Goal: Task Accomplishment & Management: Use online tool/utility

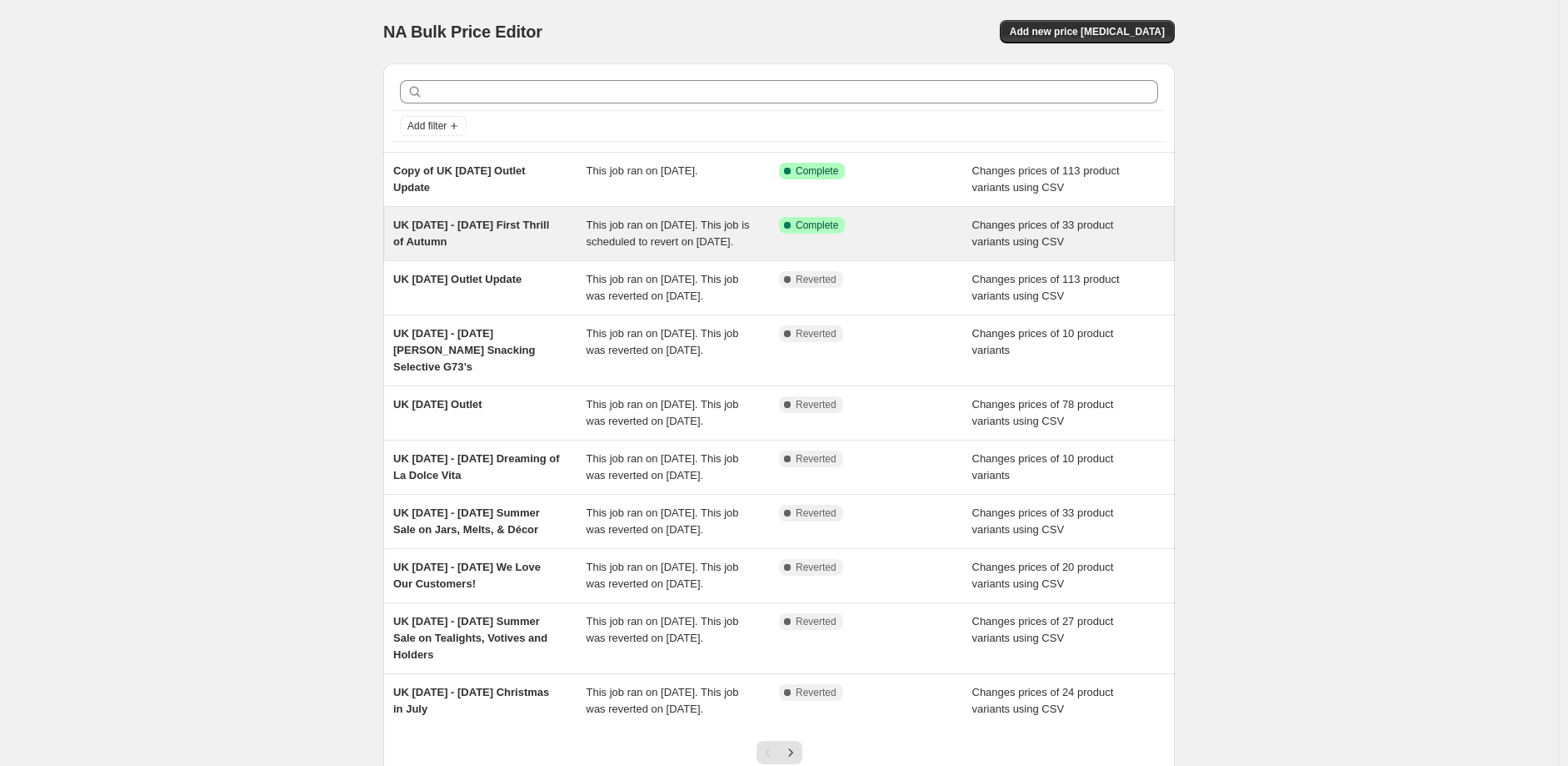
click at [496, 236] on div "UK [DATE] - [DATE] First Thrill of Autumn" at bounding box center [490, 233] width 193 height 33
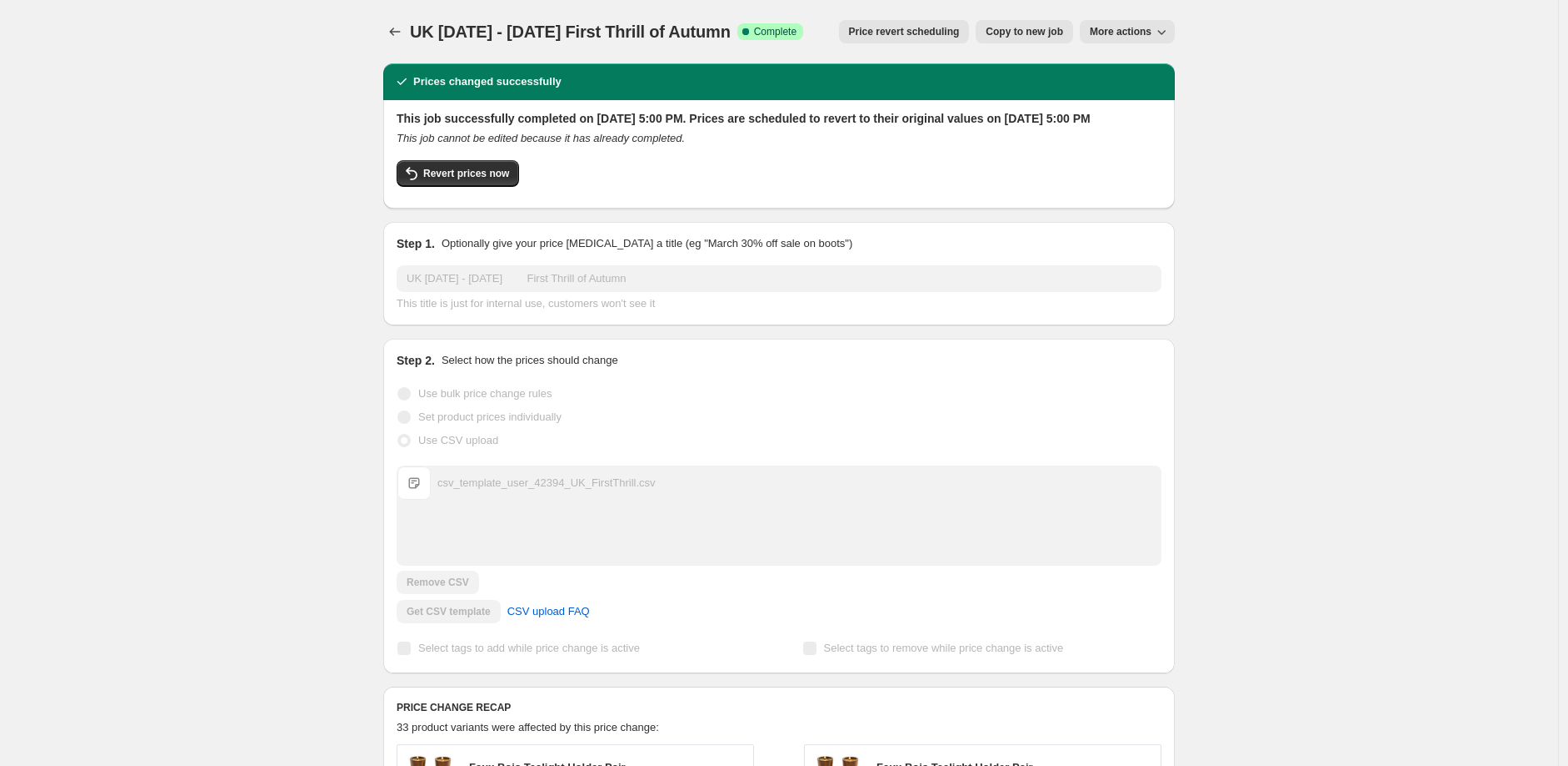
click at [1029, 35] on span "Copy to new job" at bounding box center [1025, 31] width 78 height 13
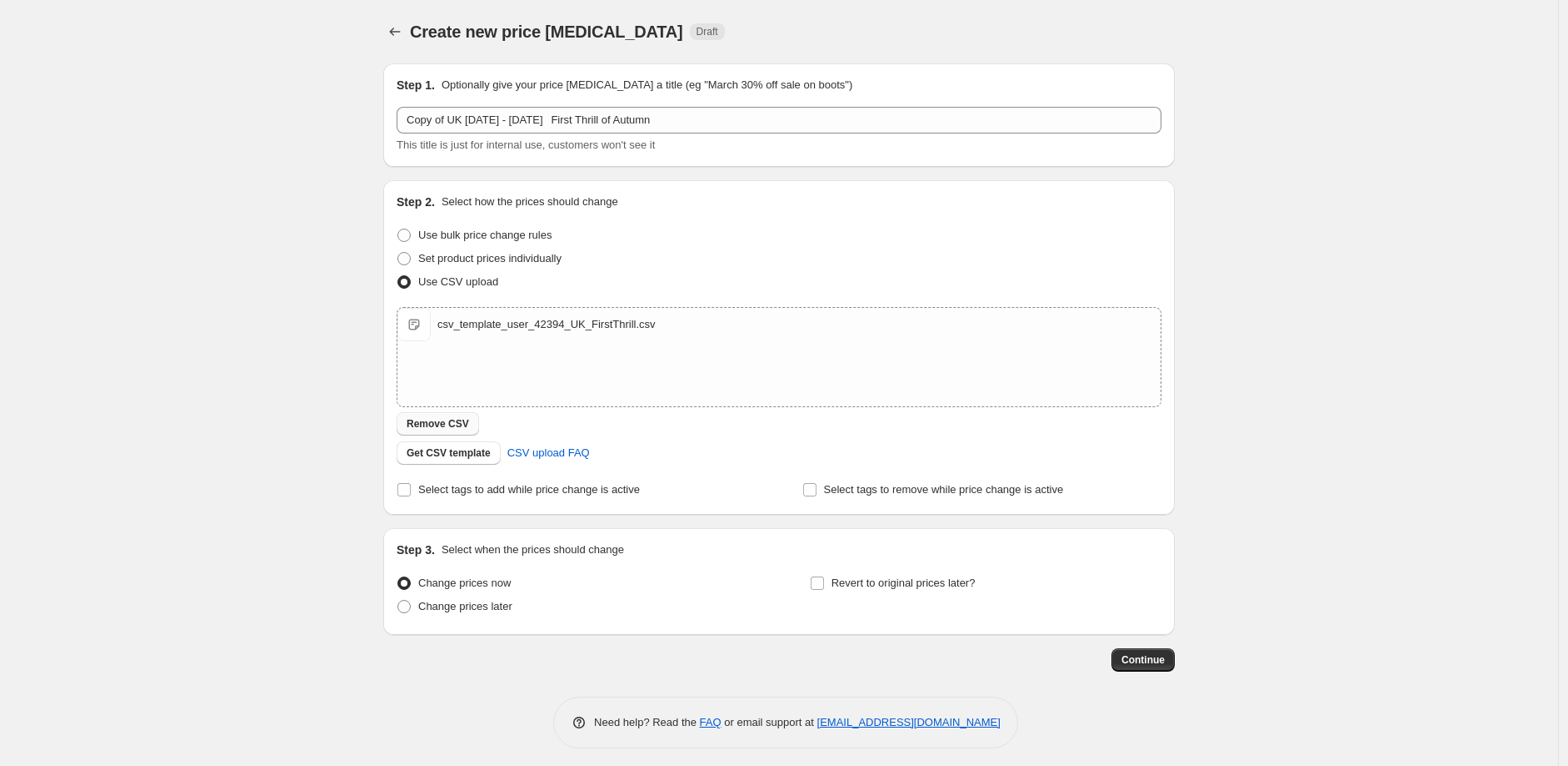
click at [440, 421] on span "Remove CSV" at bounding box center [438, 424] width 63 height 13
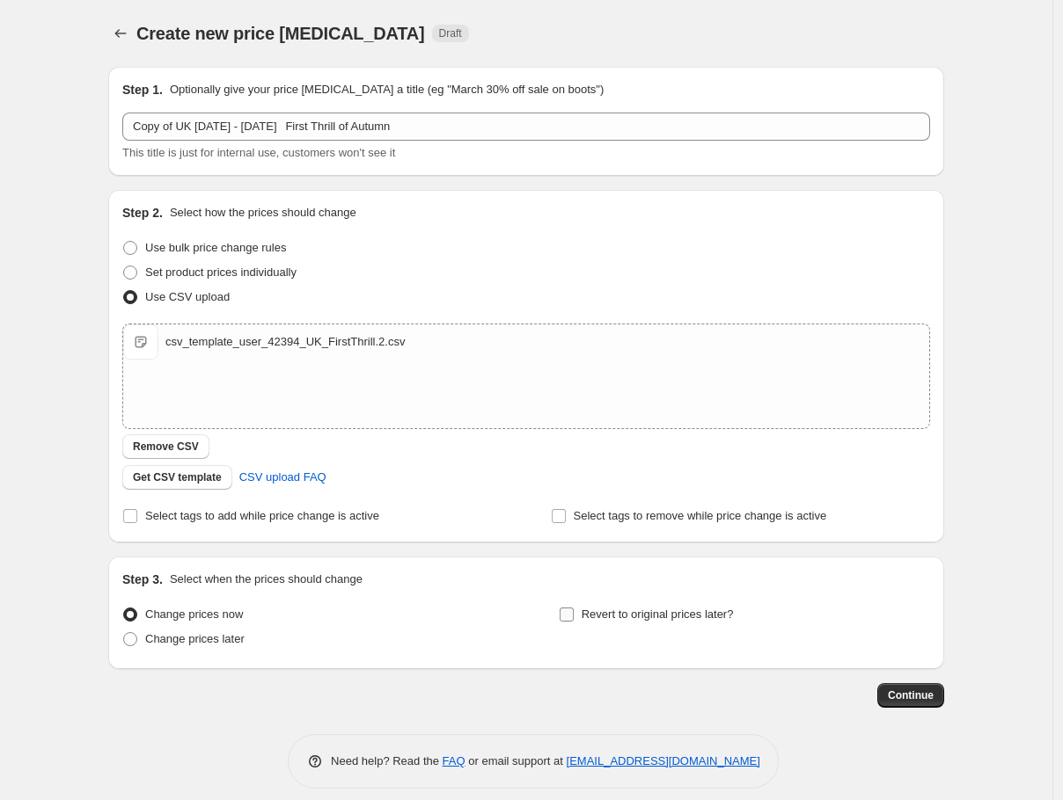
click at [574, 609] on input "Revert to original prices later?" at bounding box center [566, 615] width 14 height 14
checkbox input "true"
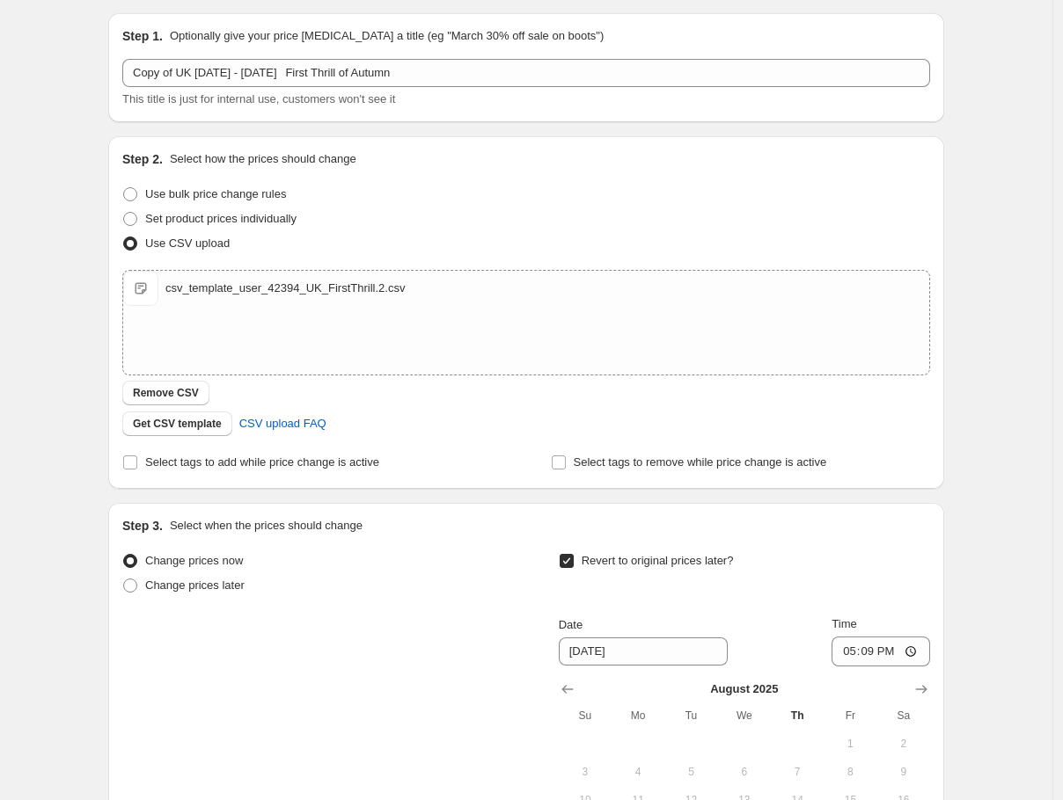
scroll to position [98, 0]
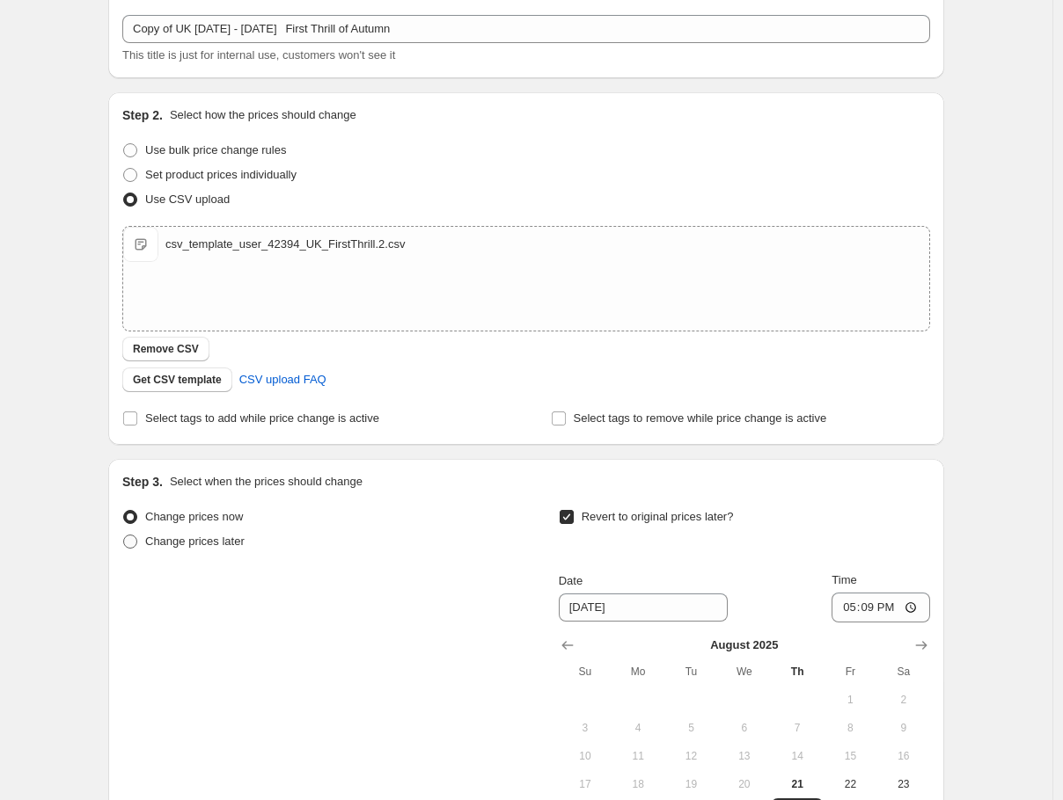
click at [216, 544] on span "Change prices later" at bounding box center [194, 541] width 99 height 13
click at [124, 536] on input "Change prices later" at bounding box center [123, 535] width 1 height 1
radio input "true"
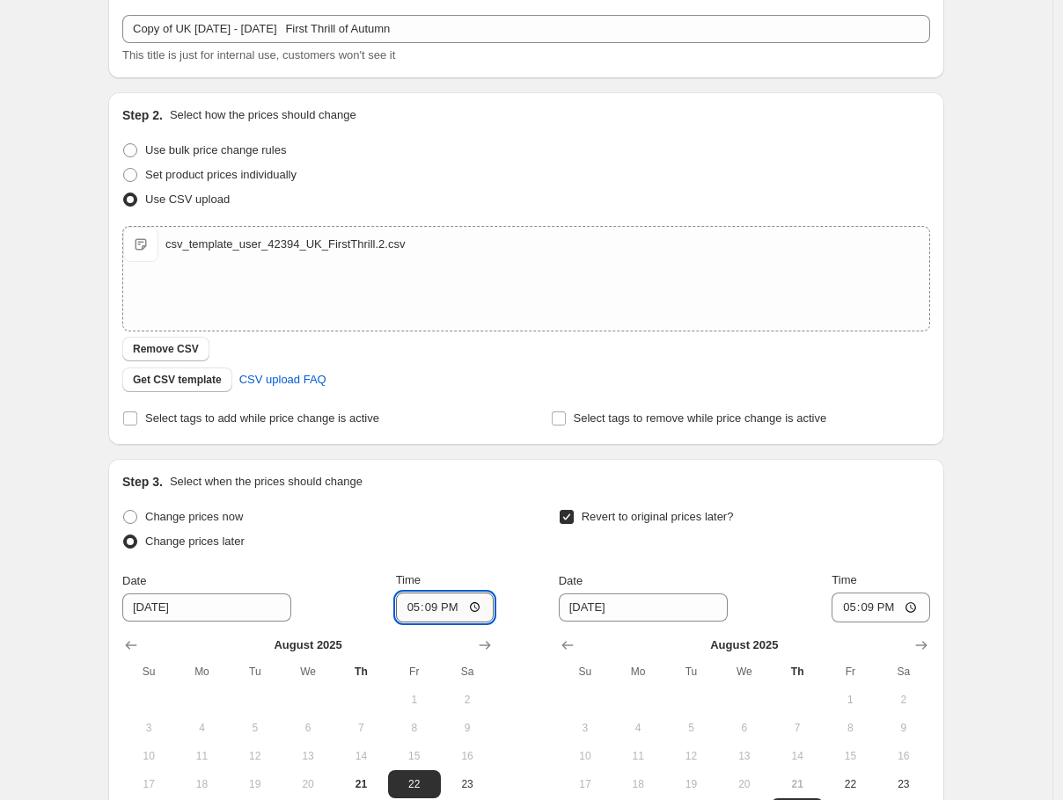
click at [435, 603] on input "17:09" at bounding box center [445, 608] width 99 height 30
type input "17:12"
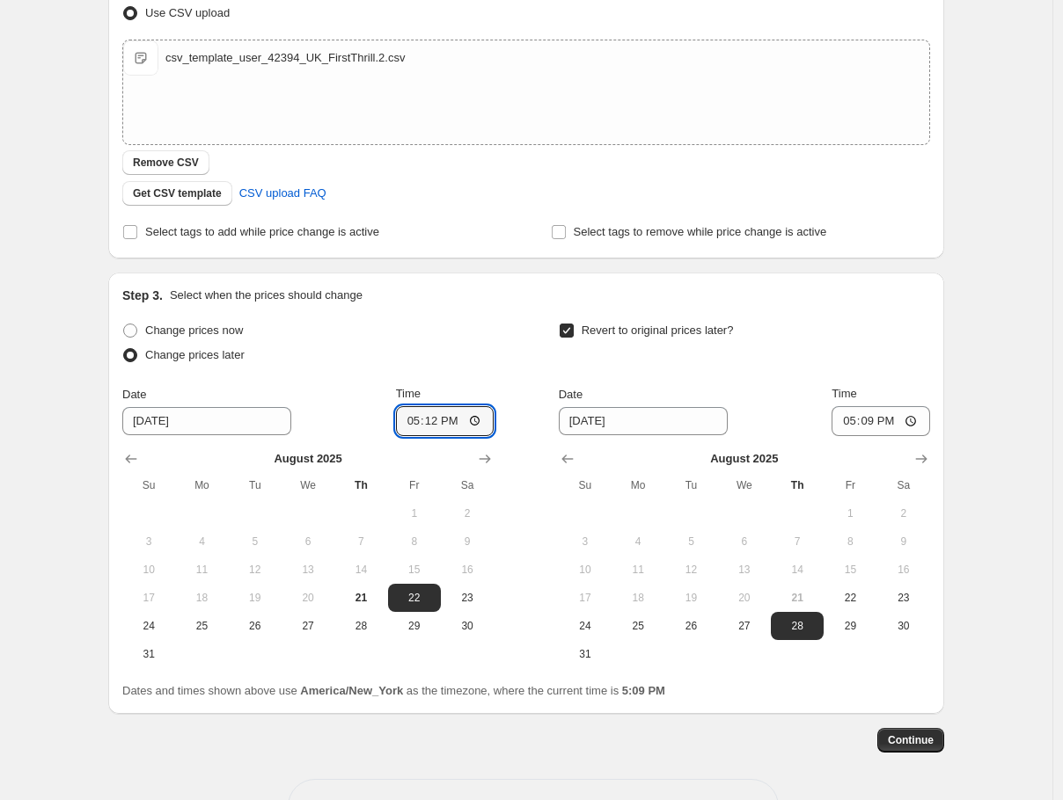
scroll to position [293, 0]
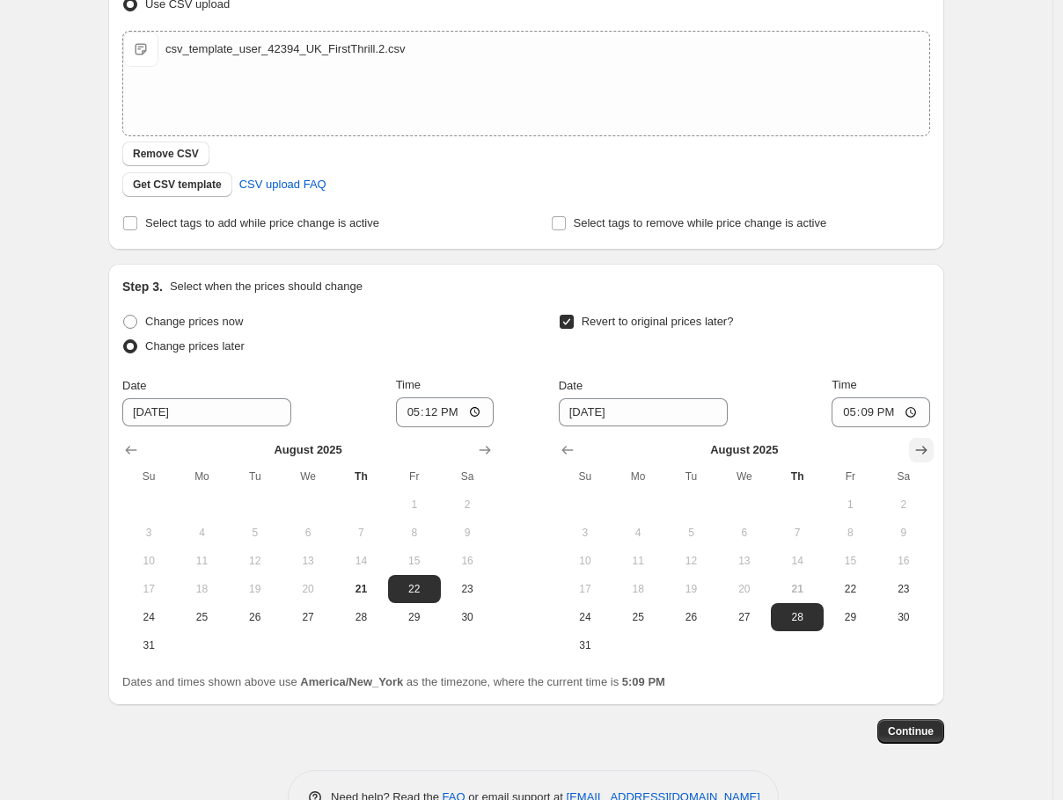
click at [925, 453] on icon "Show next month, September 2025" at bounding box center [921, 451] width 18 height 18
click at [639, 504] on span "1" at bounding box center [637, 505] width 39 height 14
type input "[DATE]"
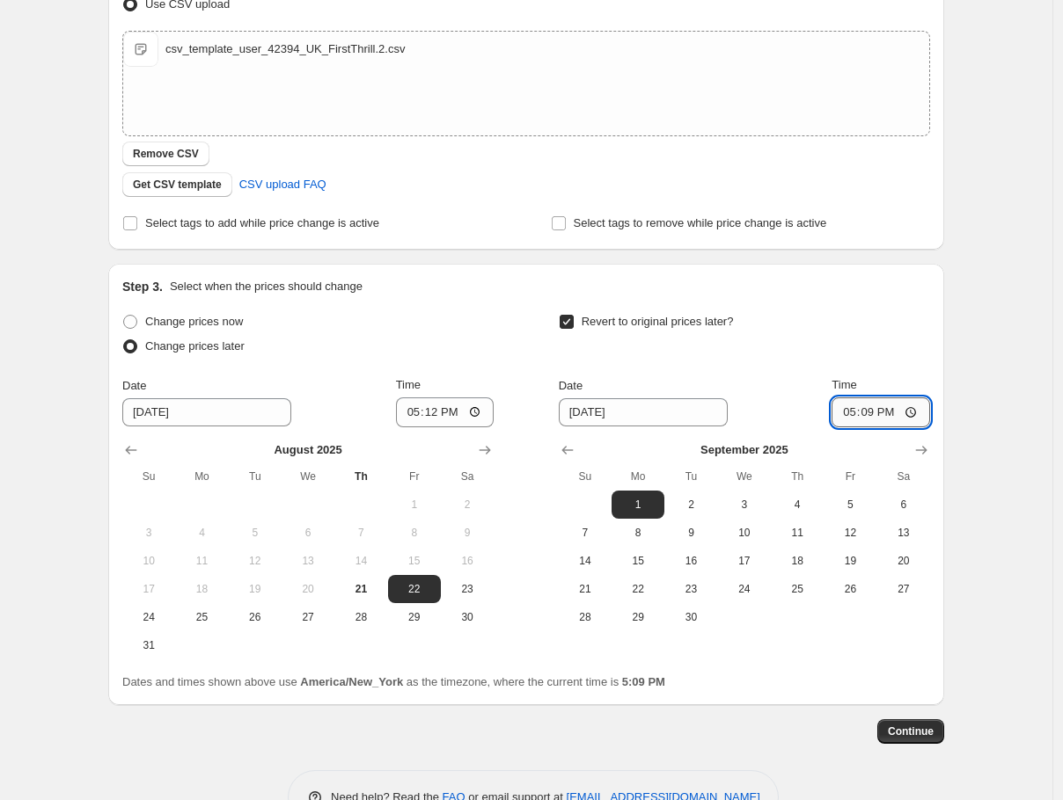
click at [853, 415] on input "17:09" at bounding box center [880, 413] width 99 height 30
type input "07:00"
click at [906, 729] on span "Continue" at bounding box center [911, 732] width 46 height 14
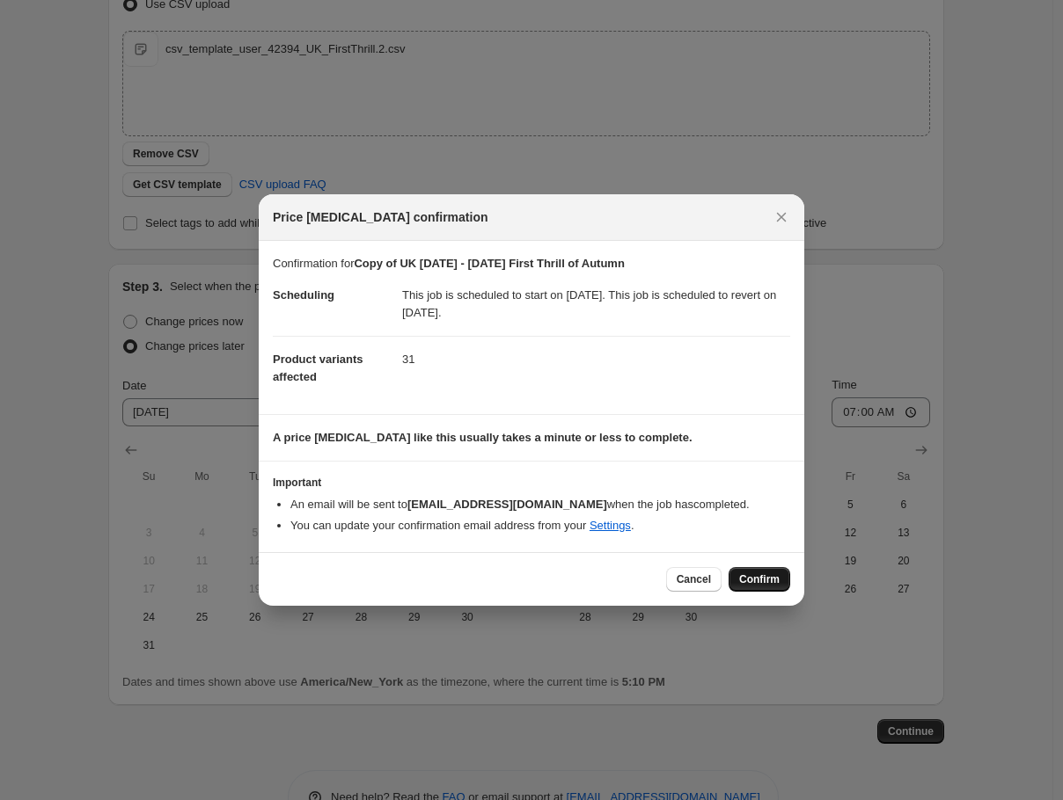
click at [771, 579] on span "Confirm" at bounding box center [759, 580] width 40 height 14
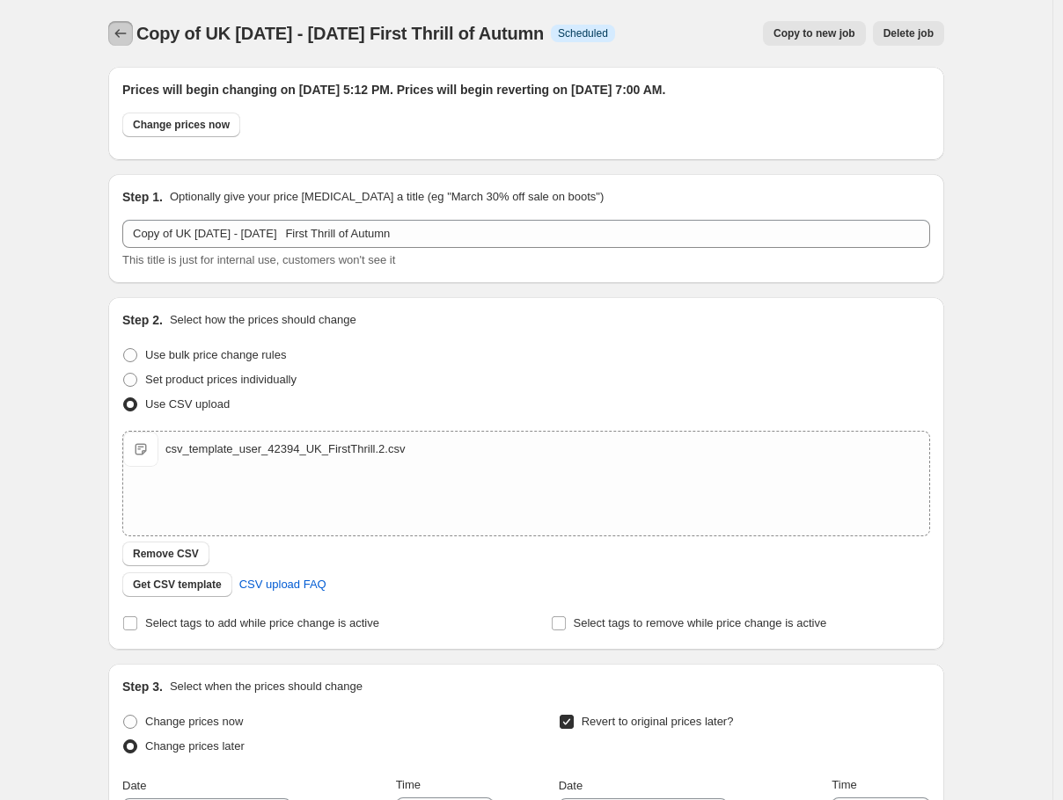
click at [128, 32] on icon "Price change jobs" at bounding box center [121, 34] width 18 height 18
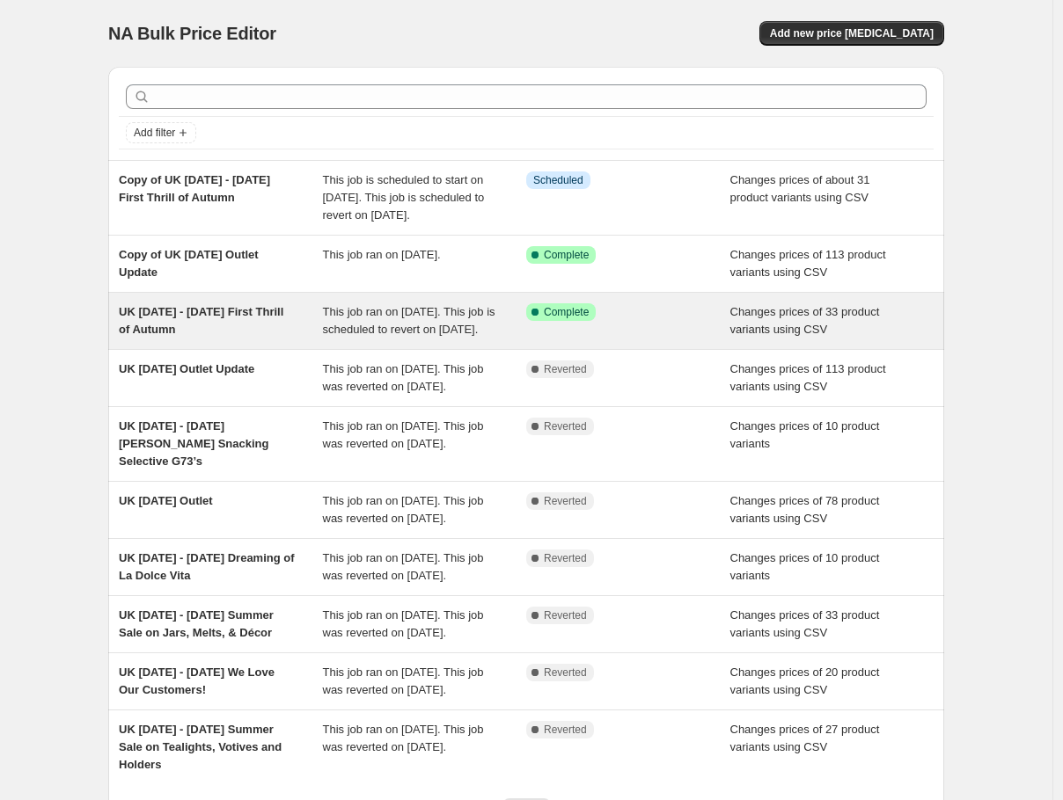
click at [245, 339] on div "UK [DATE] - [DATE] First Thrill of Autumn" at bounding box center [221, 320] width 204 height 35
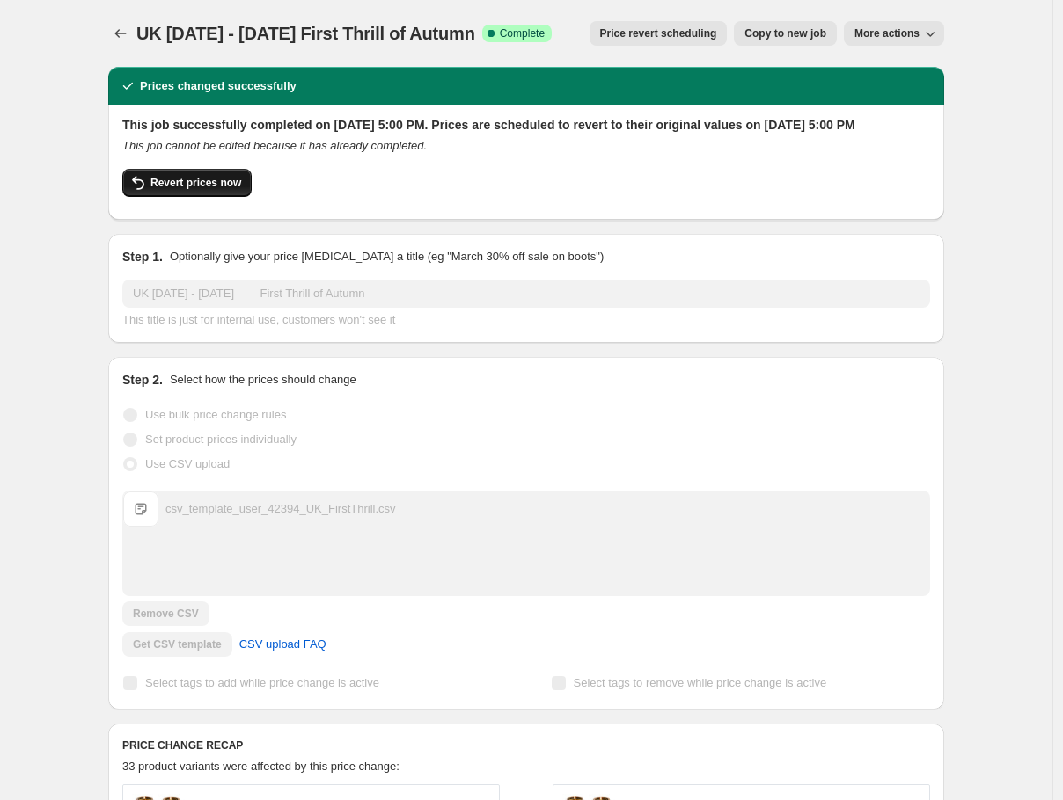
click at [194, 192] on button "Revert prices now" at bounding box center [186, 183] width 129 height 28
checkbox input "false"
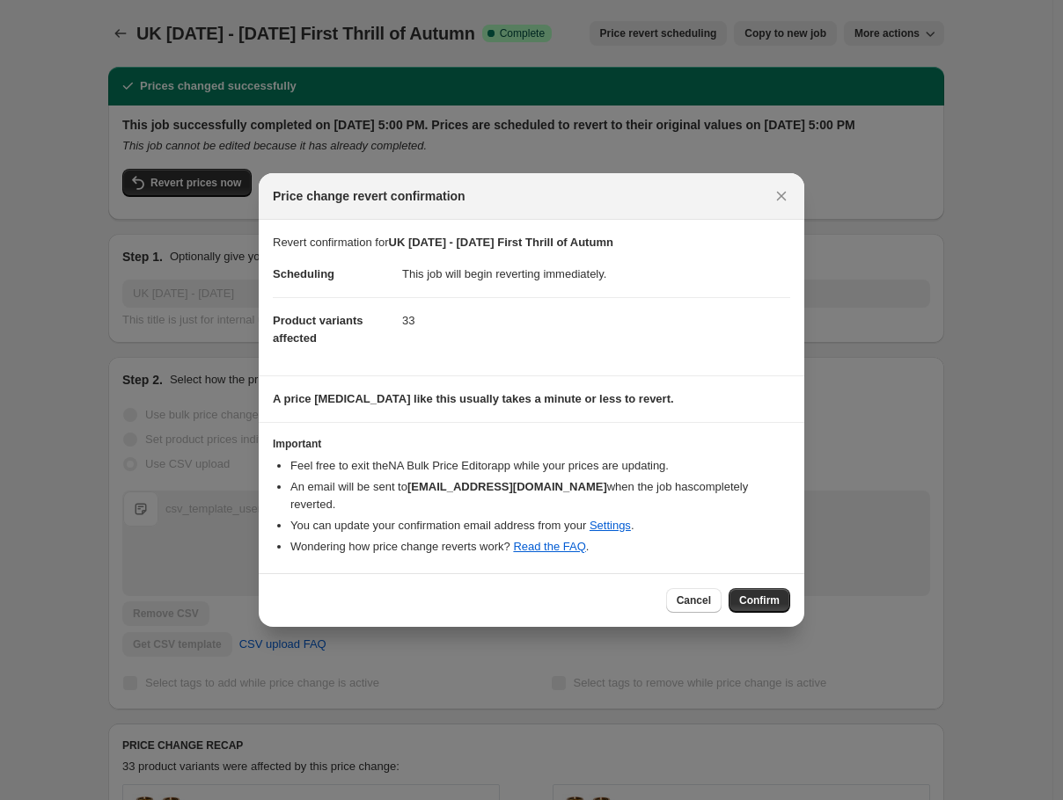
click at [749, 562] on section "Important Feel free to exit the NA Bulk Price Editor app while your prices are …" at bounding box center [531, 498] width 545 height 150
click at [763, 588] on button "Confirm" at bounding box center [759, 600] width 62 height 25
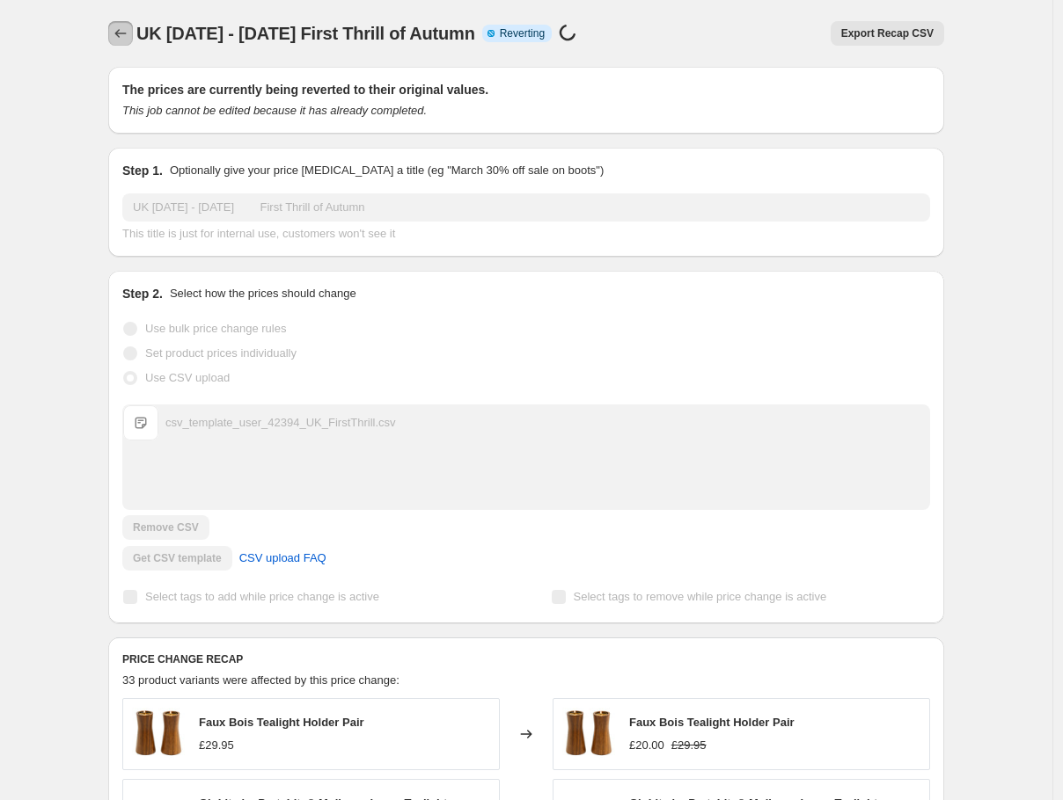
click at [120, 33] on icon "Price change jobs" at bounding box center [121, 34] width 18 height 18
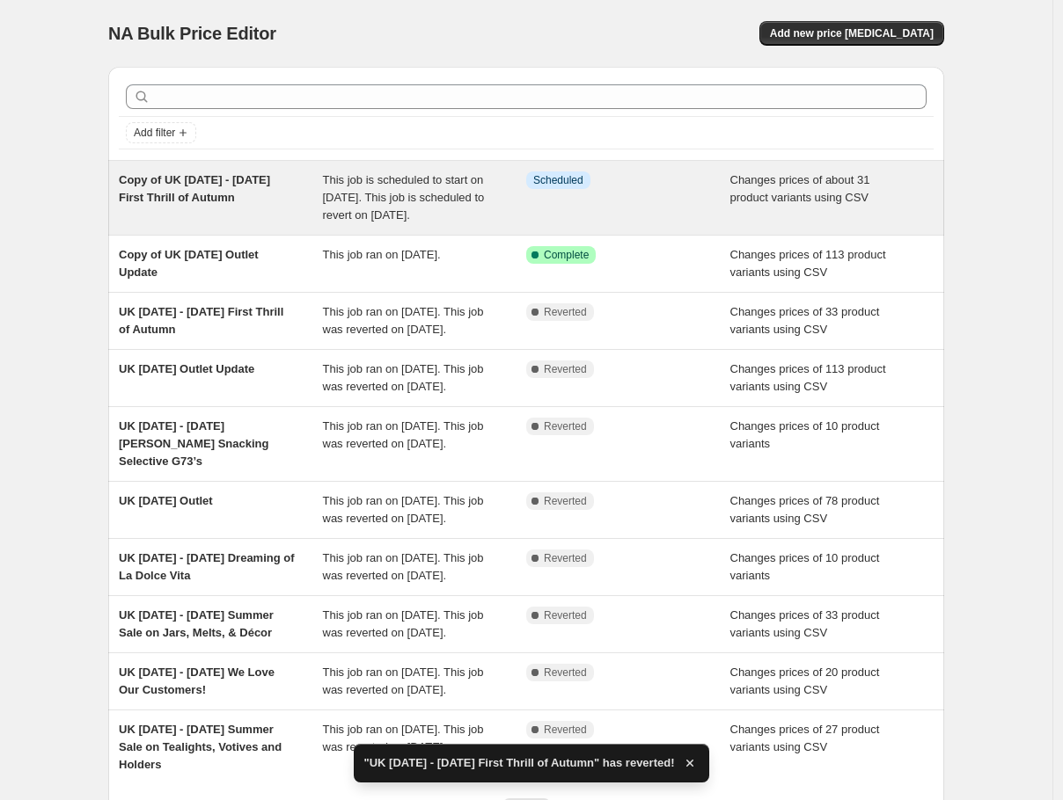
click at [479, 207] on span "This job is scheduled to start on [DATE]. This job is scheduled to revert on [D…" at bounding box center [404, 197] width 162 height 48
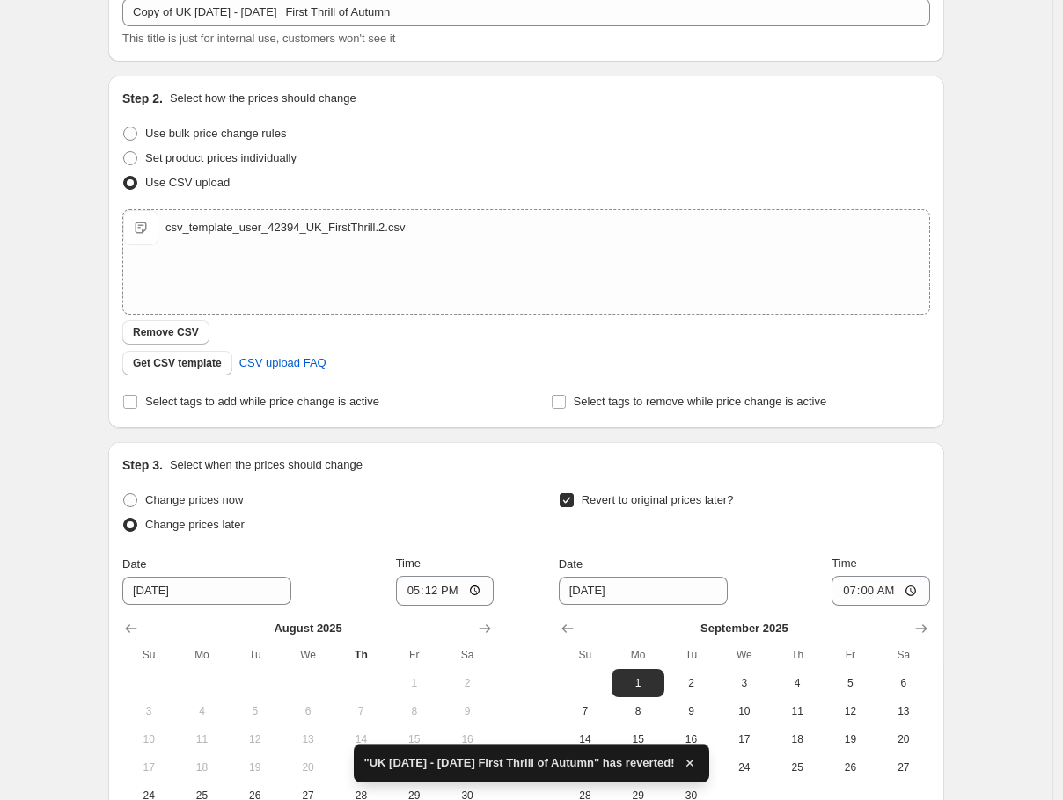
scroll to position [450, 0]
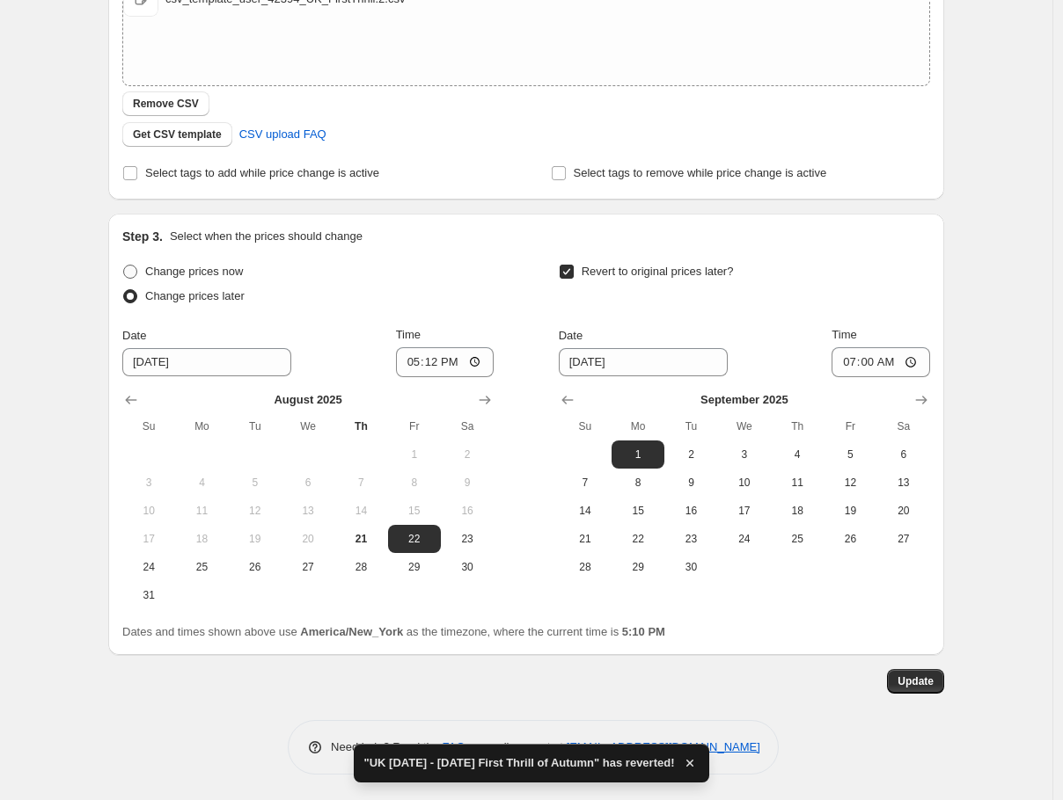
click at [133, 269] on span at bounding box center [130, 272] width 14 height 14
click at [124, 266] on input "Change prices now" at bounding box center [123, 265] width 1 height 1
radio input "true"
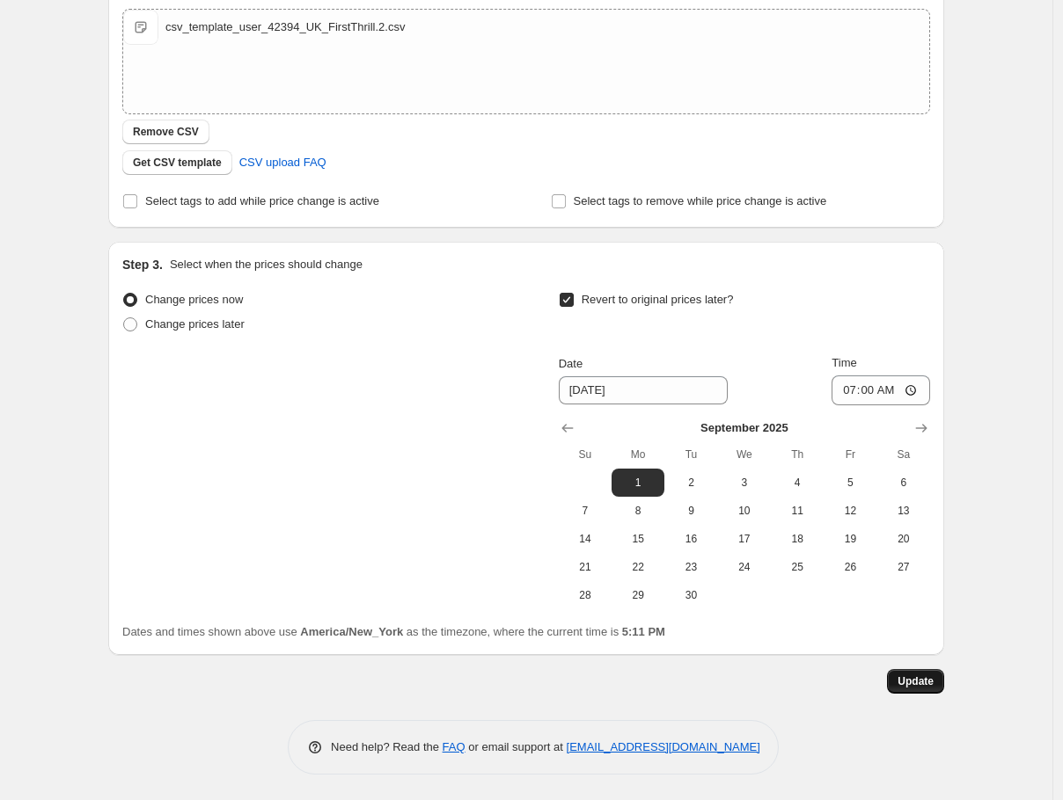
click at [918, 681] on span "Update" at bounding box center [915, 682] width 36 height 14
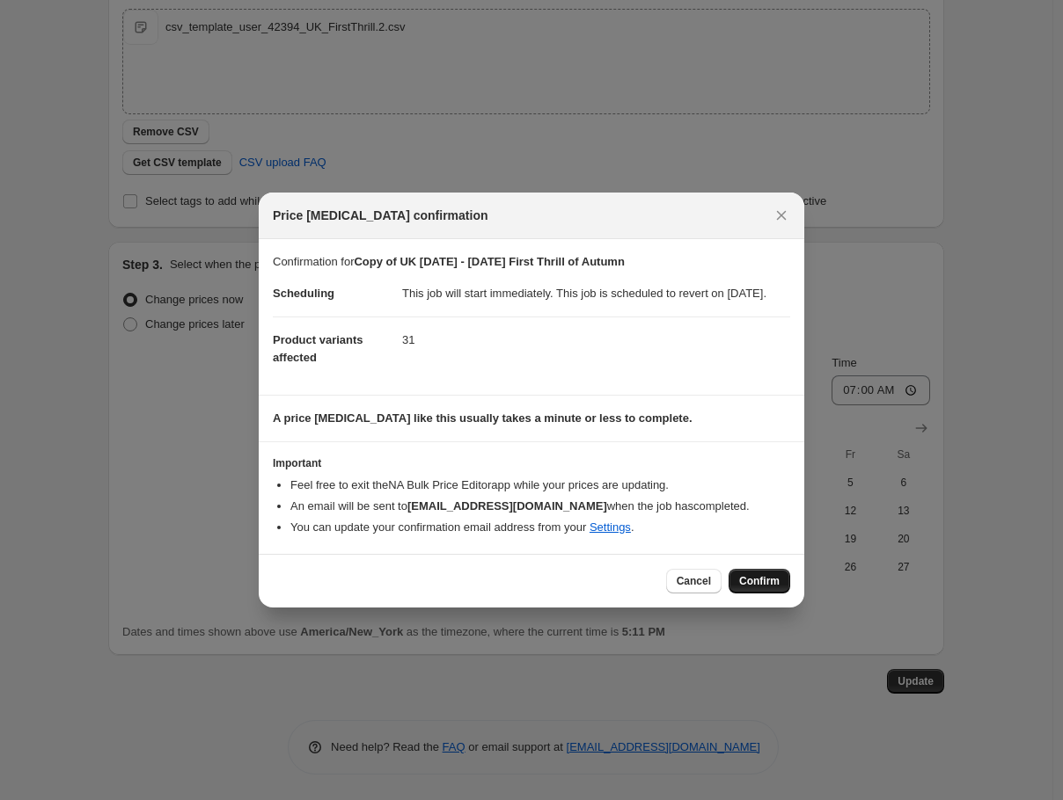
click at [756, 588] on span "Confirm" at bounding box center [759, 581] width 40 height 14
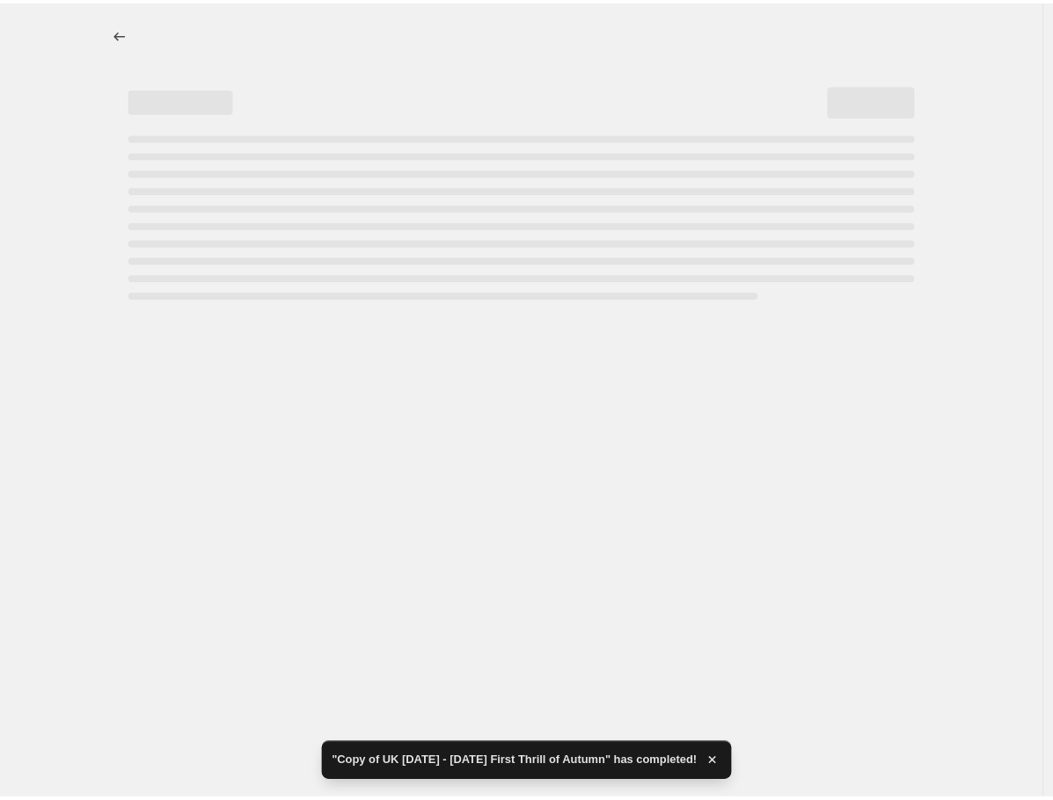
scroll to position [0, 0]
